Goal: Information Seeking & Learning: Learn about a topic

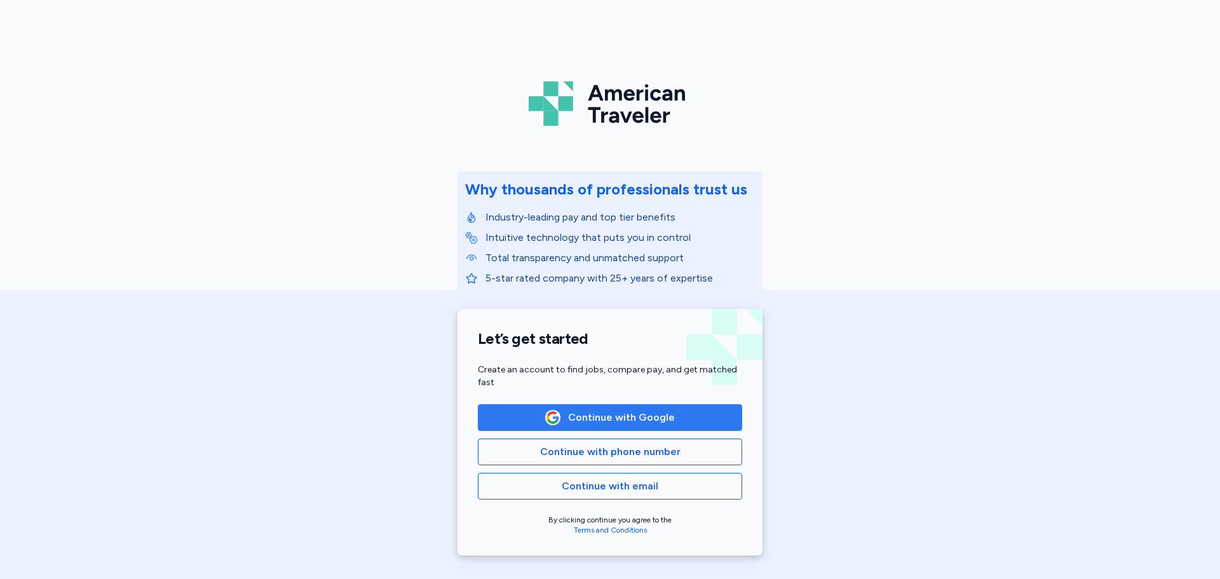
click at [488, 407] on button "Continue with Google" at bounding box center [610, 417] width 264 height 27
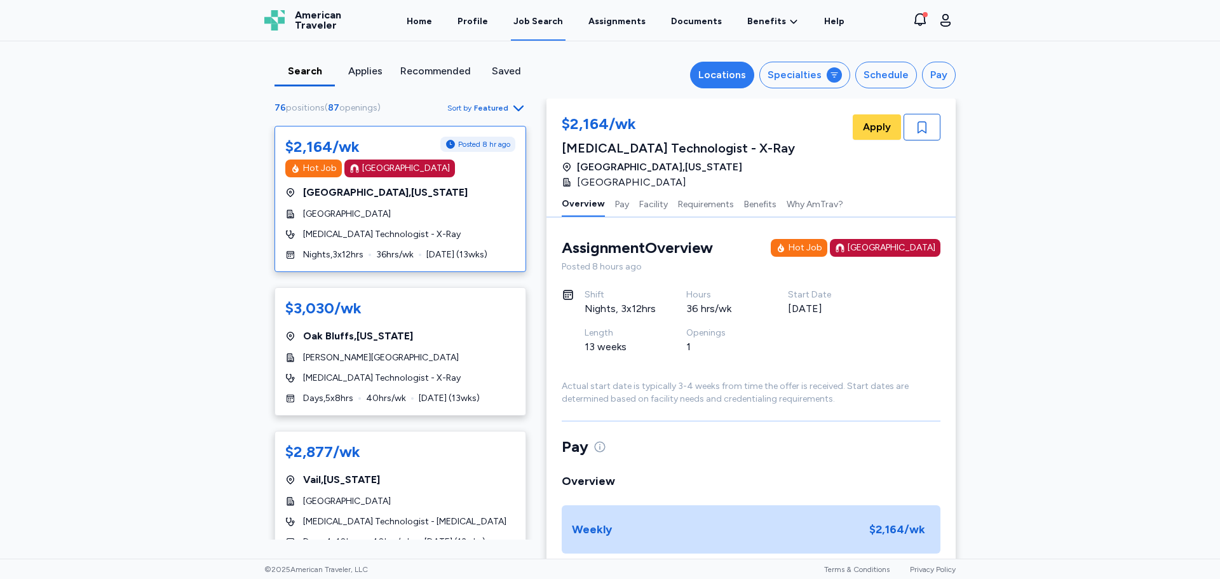
click at [727, 79] on div "Locations" at bounding box center [722, 74] width 48 height 15
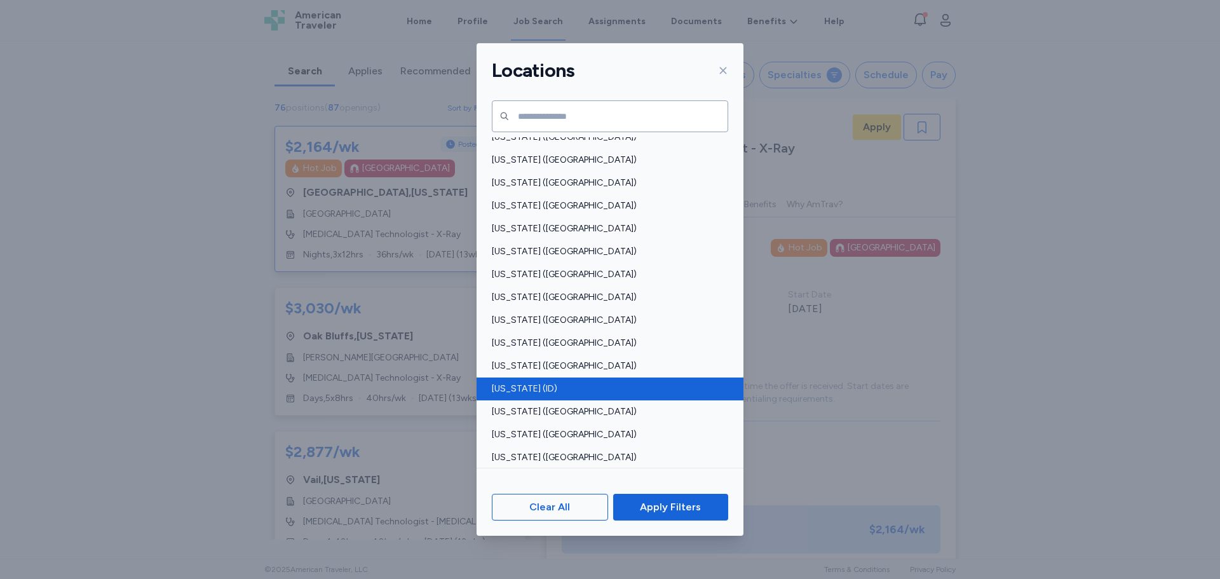
scroll to position [64, 0]
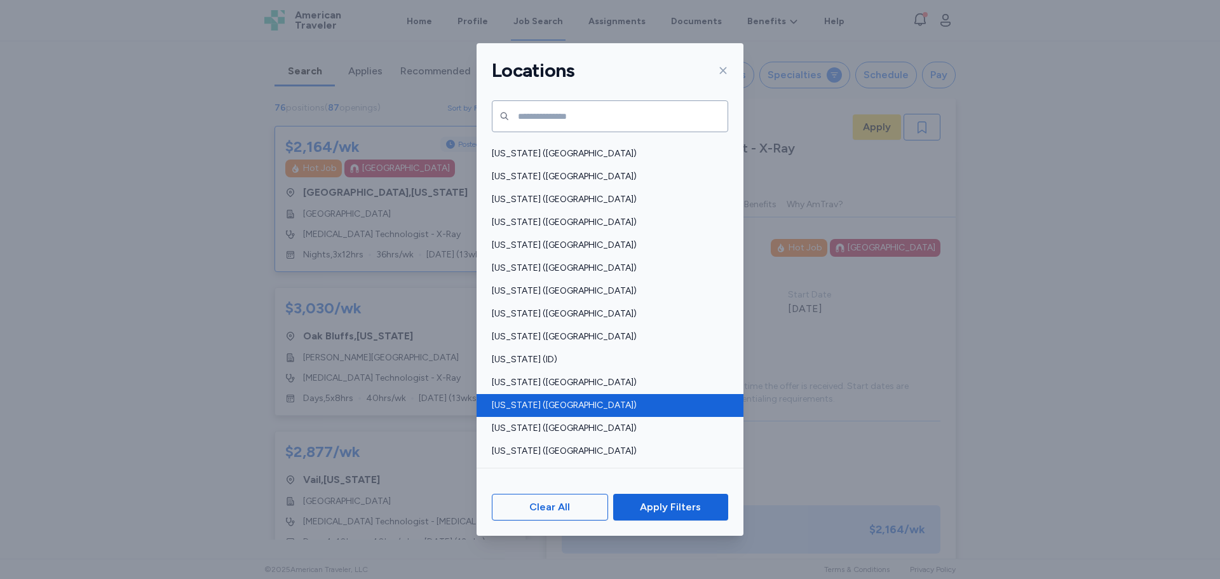
click at [526, 403] on span "[US_STATE] ([GEOGRAPHIC_DATA])" at bounding box center [606, 405] width 229 height 13
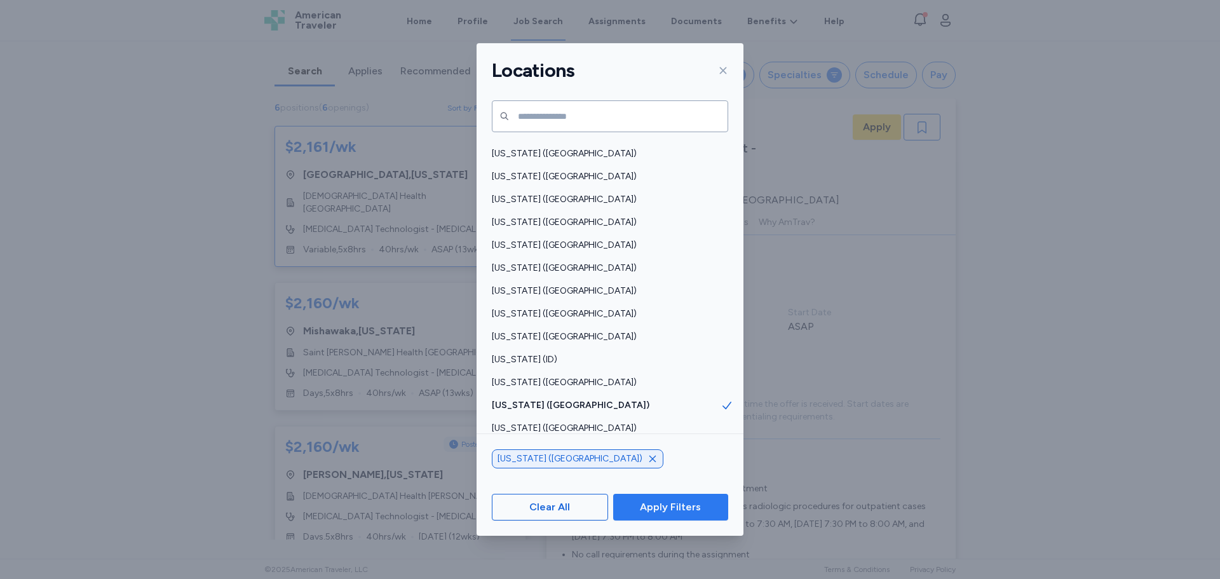
scroll to position [1, 0]
click at [646, 509] on span "Apply Filters" at bounding box center [670, 506] width 61 height 15
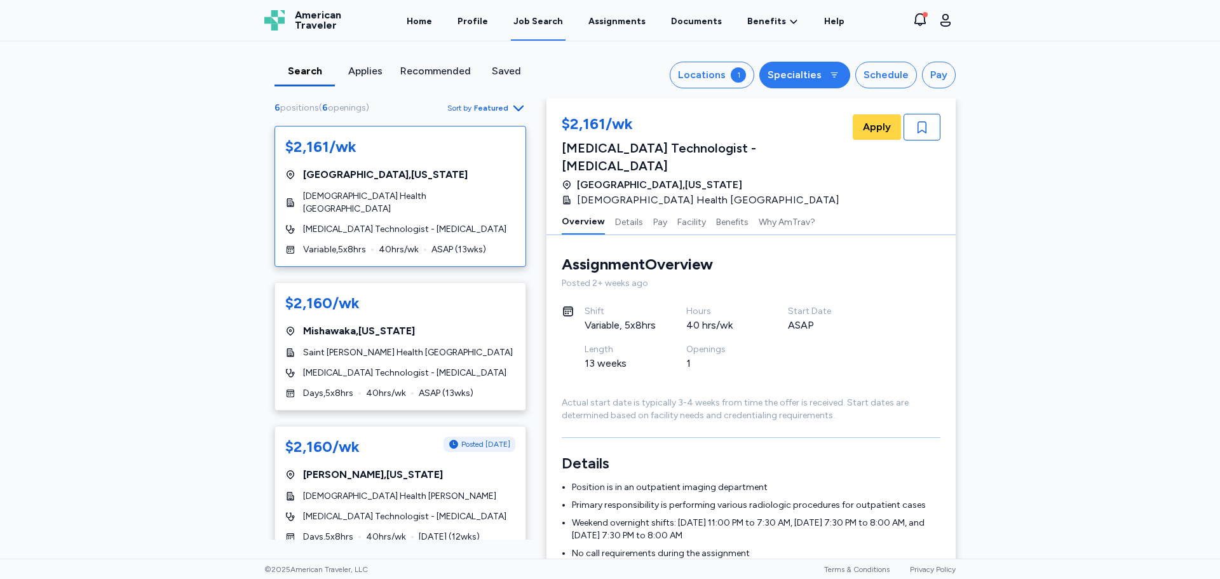
click at [823, 76] on button "Specialties" at bounding box center [804, 75] width 91 height 27
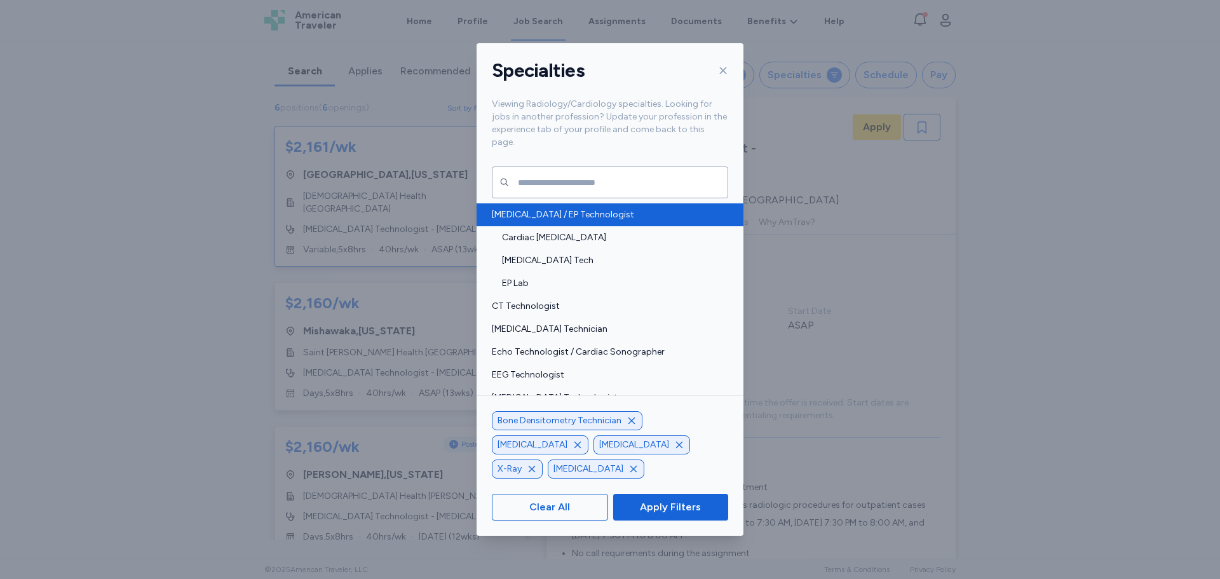
click at [551, 208] on span "[MEDICAL_DATA] / EP Technologist" at bounding box center [606, 214] width 229 height 13
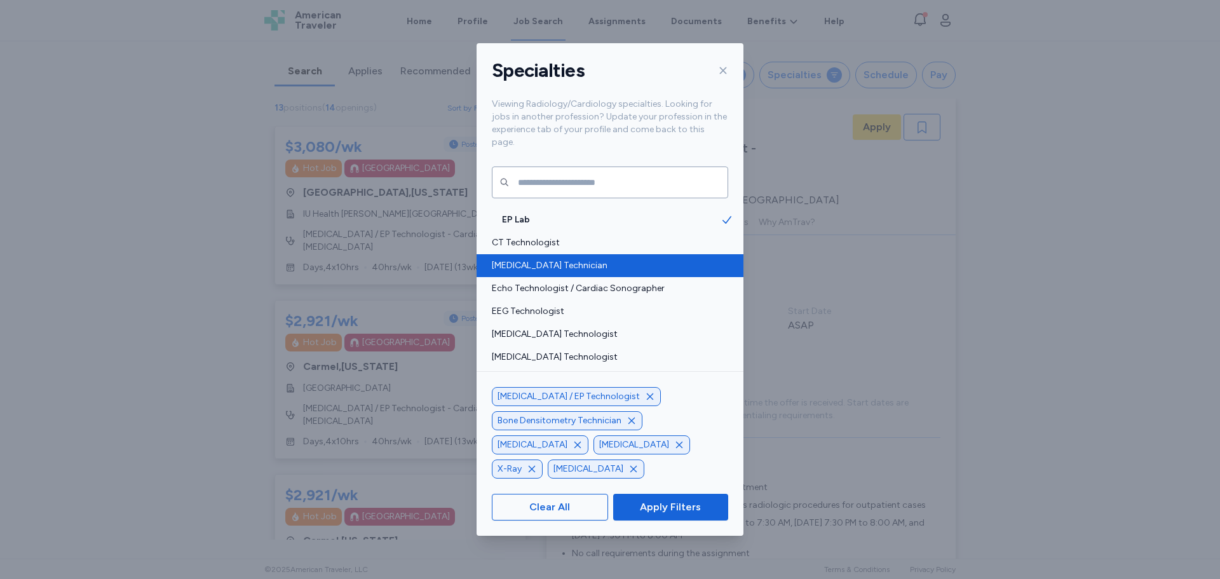
scroll to position [127, 0]
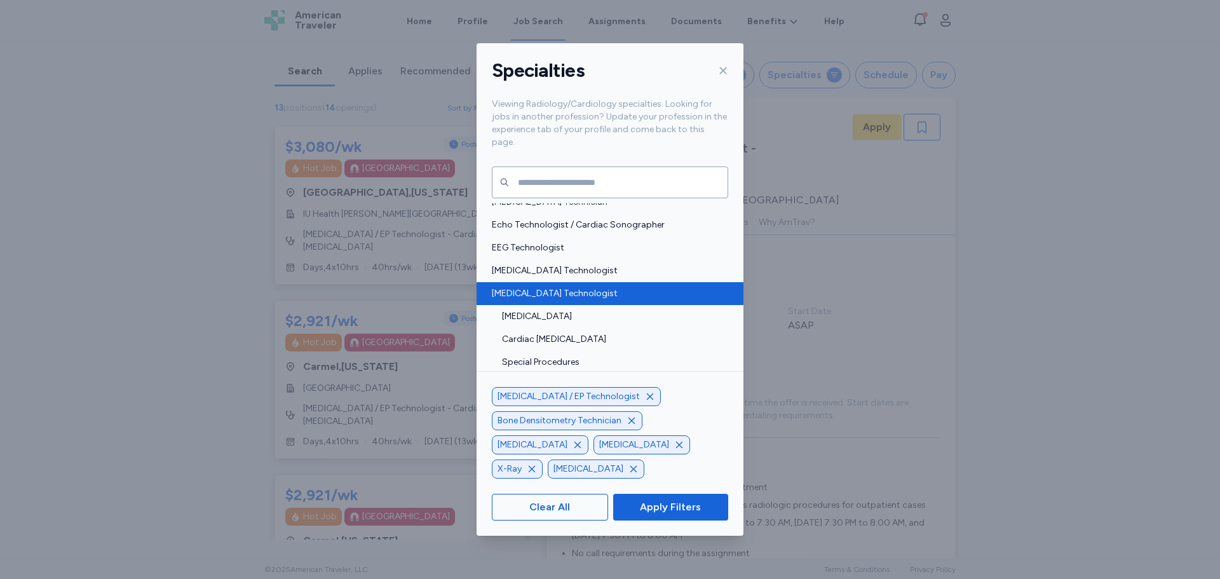
click at [534, 287] on span "[MEDICAL_DATA] Technologist" at bounding box center [606, 293] width 229 height 13
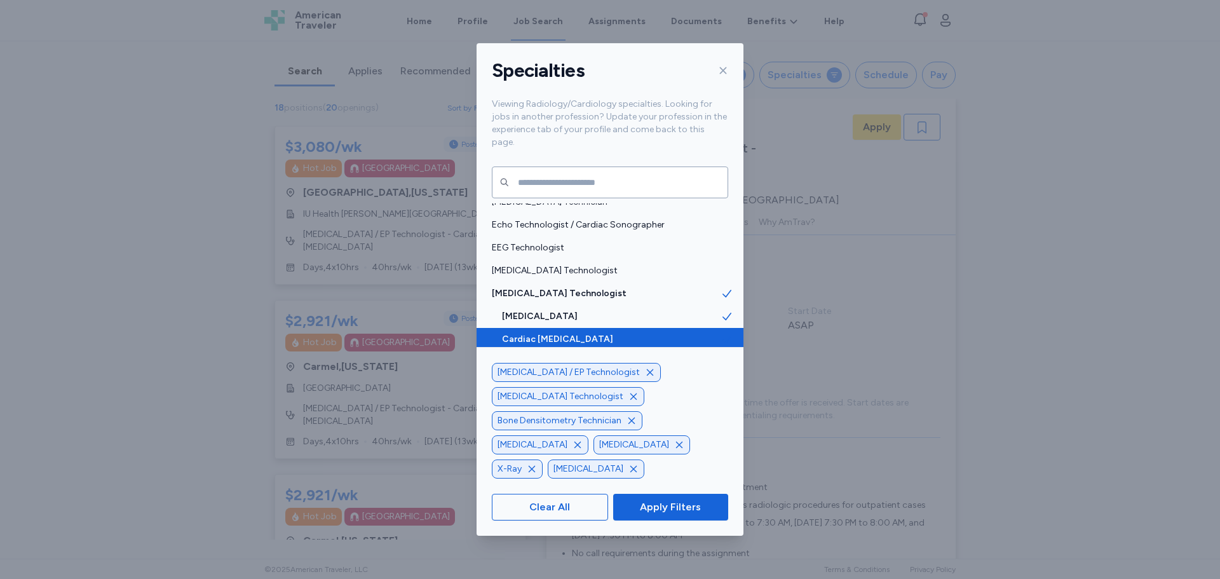
scroll to position [191, 0]
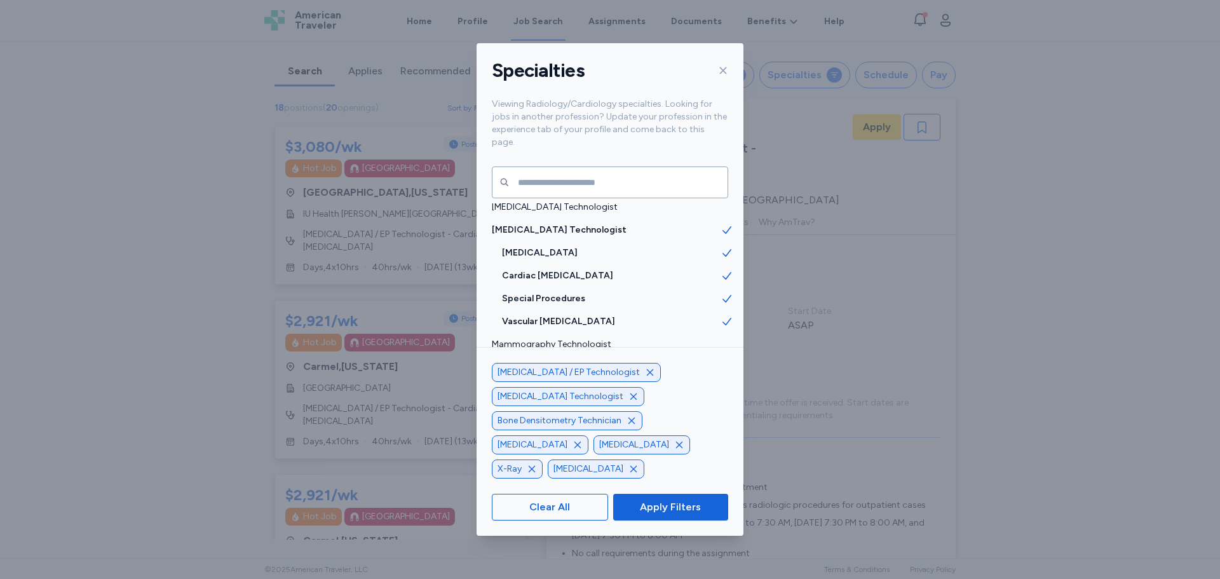
click at [225, 323] on div "Specialties Viewing Radiology/Cardiology specialties. Looking for jobs in anoth…" at bounding box center [610, 289] width 1220 height 579
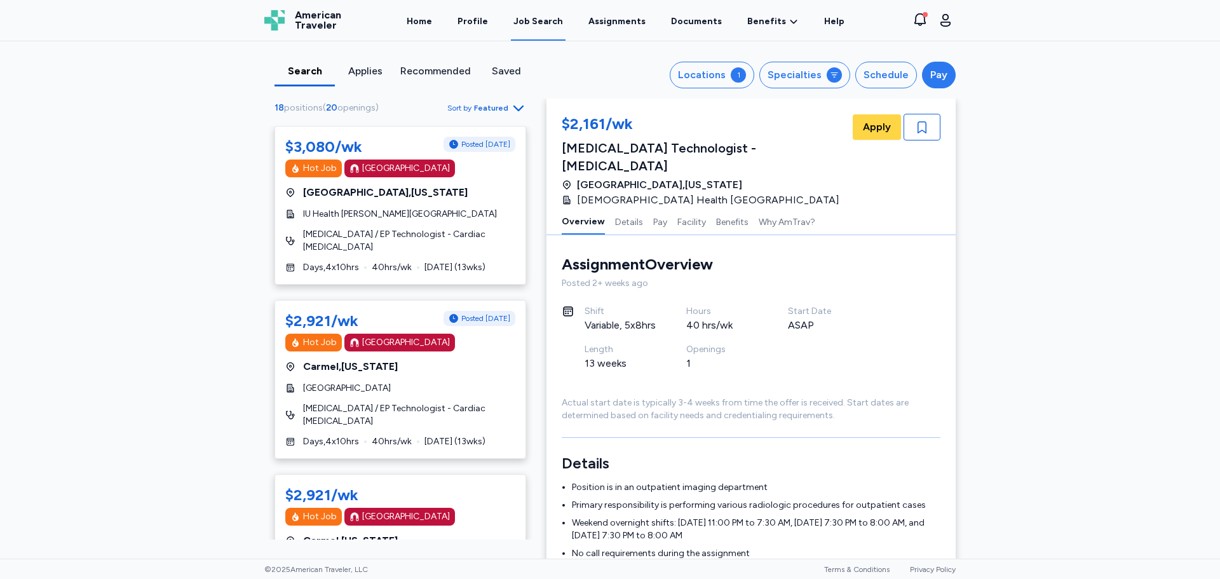
click at [930, 81] on div "Pay" at bounding box center [938, 74] width 17 height 15
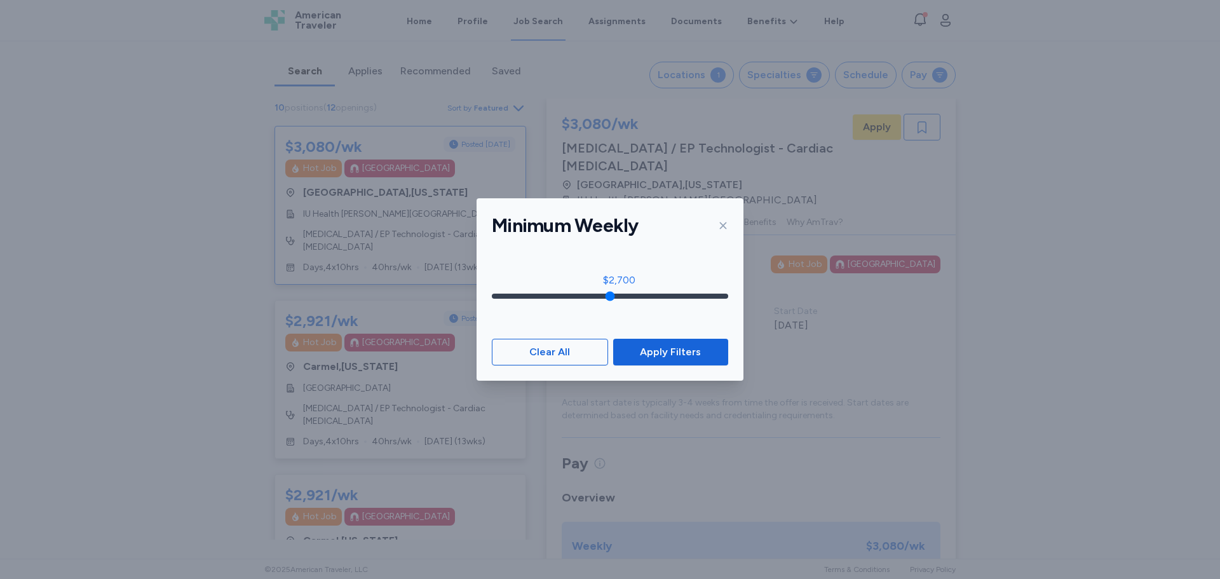
drag, startPoint x: 499, startPoint y: 297, endPoint x: 619, endPoint y: 302, distance: 120.8
type input "****"
click at [619, 299] on input "range" at bounding box center [610, 295] width 236 height 5
click at [632, 348] on span "Apply Filters" at bounding box center [670, 351] width 95 height 15
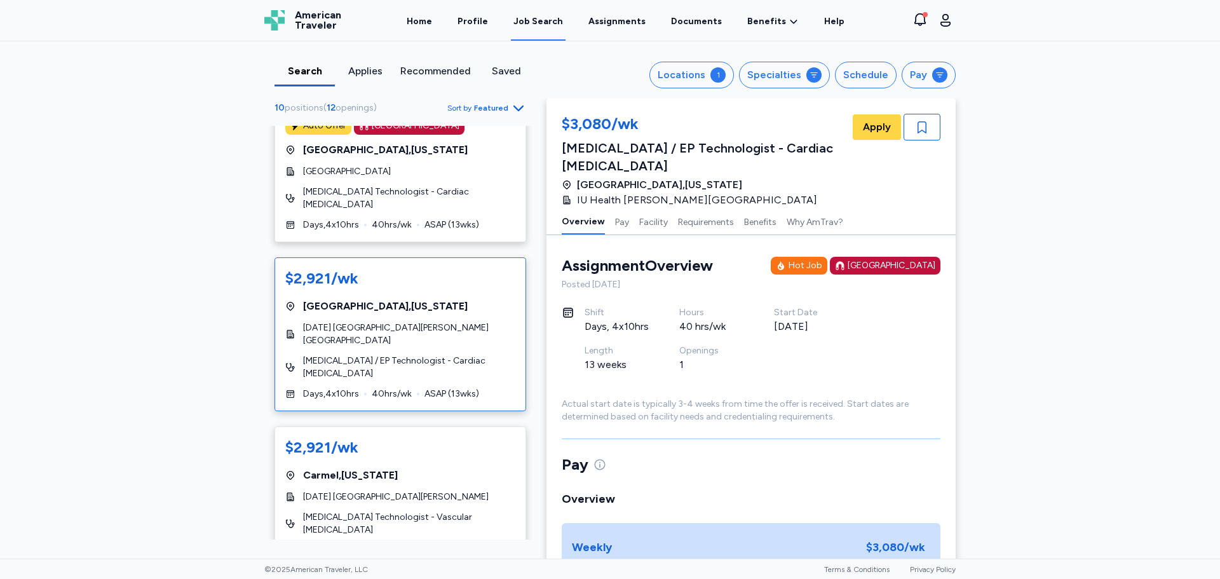
scroll to position [717, 0]
